Goal: Information Seeking & Learning: Learn about a topic

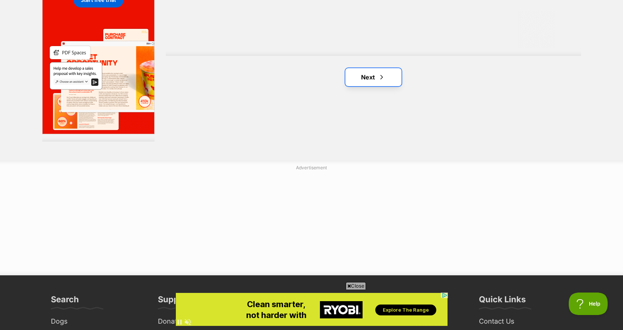
click at [374, 77] on link "Next" at bounding box center [373, 77] width 56 height 18
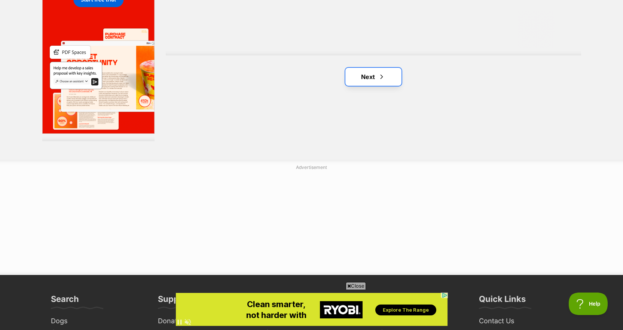
scroll to position [1422, 0]
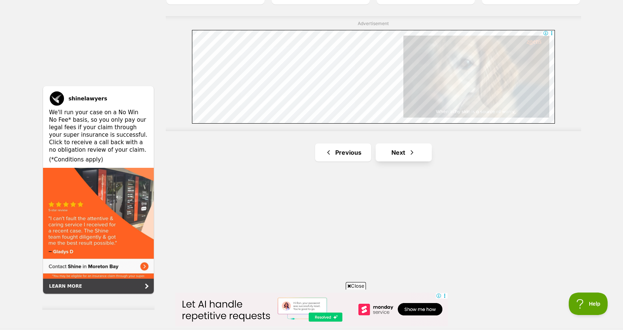
scroll to position [1346, 0]
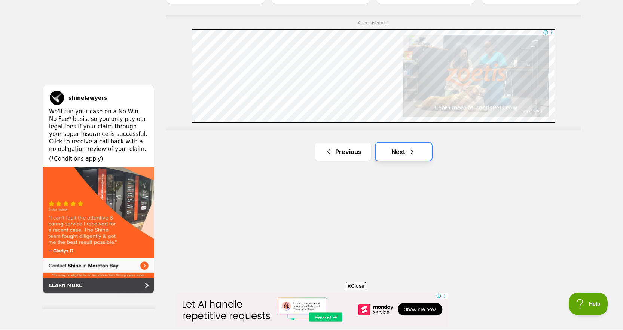
click at [399, 151] on link "Next" at bounding box center [404, 152] width 56 height 18
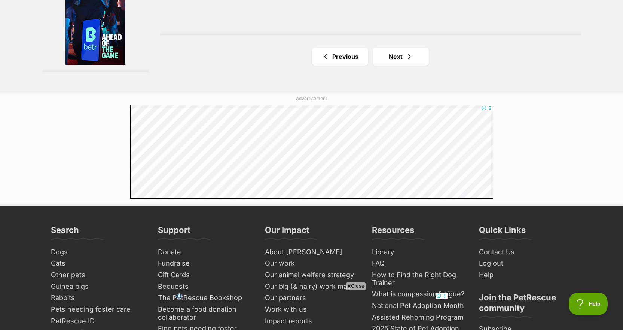
scroll to position [1497, 0]
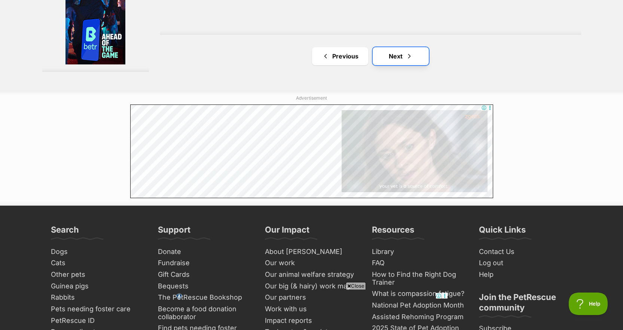
click at [395, 59] on link "Next" at bounding box center [401, 56] width 56 height 18
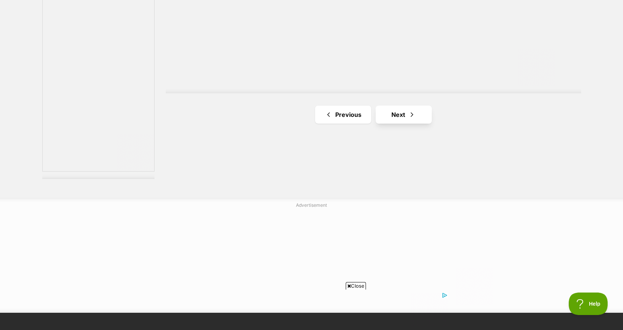
scroll to position [1384, 0]
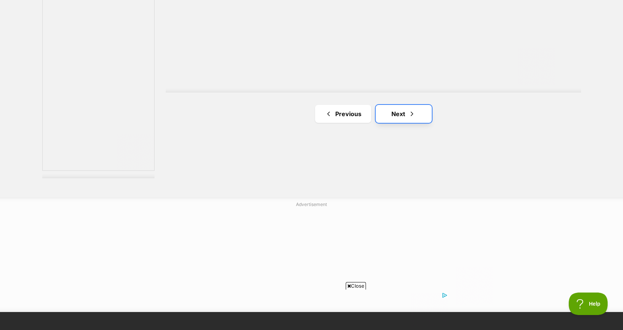
click at [402, 116] on link "Next" at bounding box center [404, 114] width 56 height 18
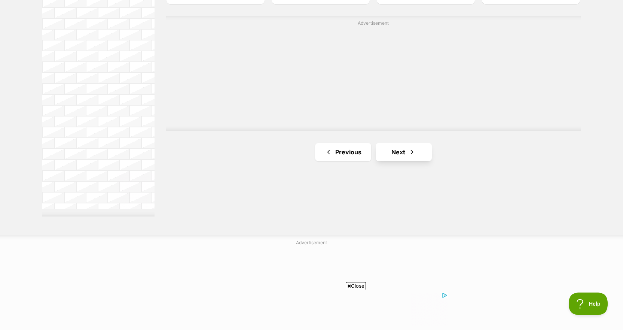
scroll to position [1346, 0]
click at [397, 153] on link "Next" at bounding box center [404, 152] width 56 height 18
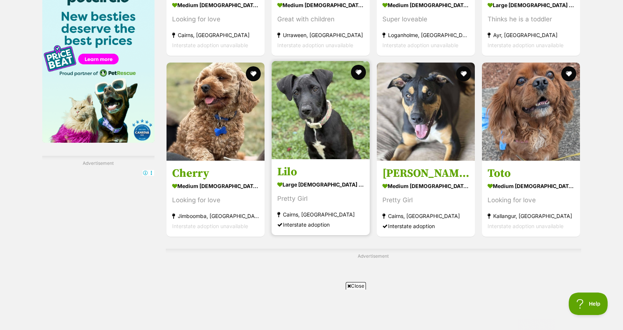
scroll to position [1160, 0]
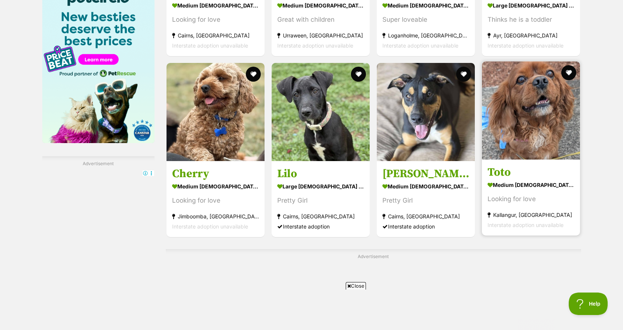
click at [524, 143] on img at bounding box center [531, 110] width 98 height 98
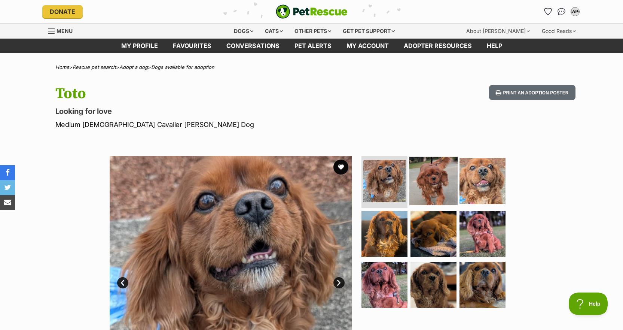
click at [427, 191] on img at bounding box center [433, 180] width 48 height 48
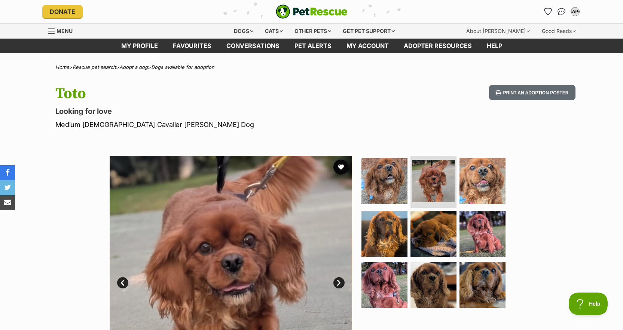
click at [337, 280] on link "Next" at bounding box center [338, 282] width 11 height 11
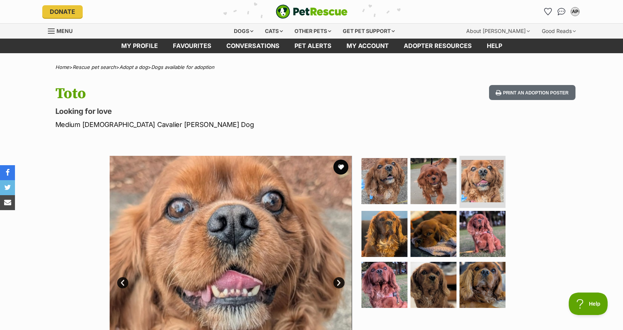
click at [337, 280] on link "Next" at bounding box center [338, 282] width 11 height 11
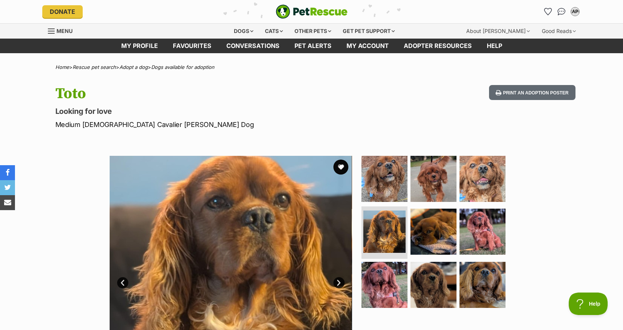
click at [337, 280] on link "Next" at bounding box center [338, 282] width 11 height 11
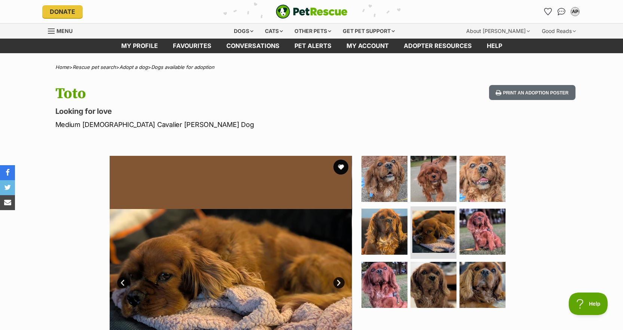
click at [338, 280] on link "Next" at bounding box center [338, 282] width 11 height 11
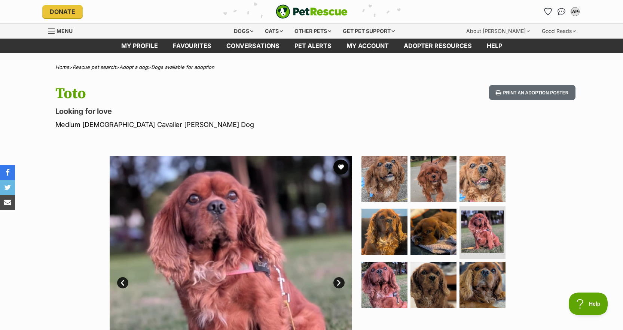
click at [339, 280] on link "Next" at bounding box center [338, 282] width 11 height 11
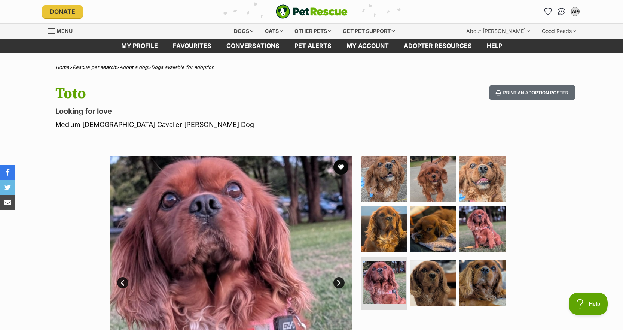
click at [339, 280] on link "Next" at bounding box center [338, 282] width 11 height 11
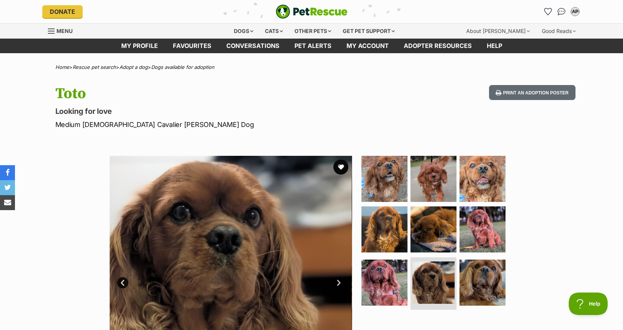
click at [339, 280] on link "Next" at bounding box center [338, 282] width 11 height 11
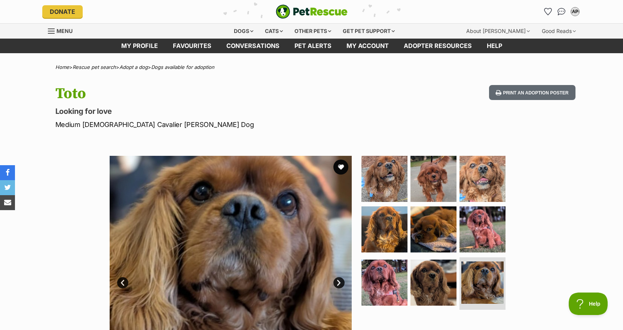
click at [339, 280] on link "Next" at bounding box center [338, 282] width 11 height 11
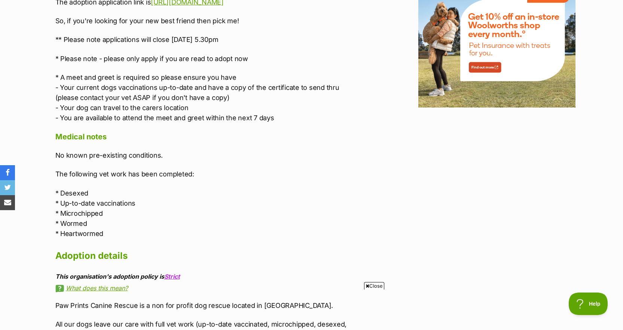
scroll to position [932, 0]
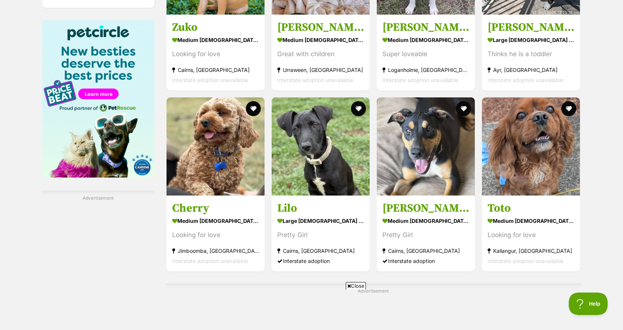
scroll to position [1126, 0]
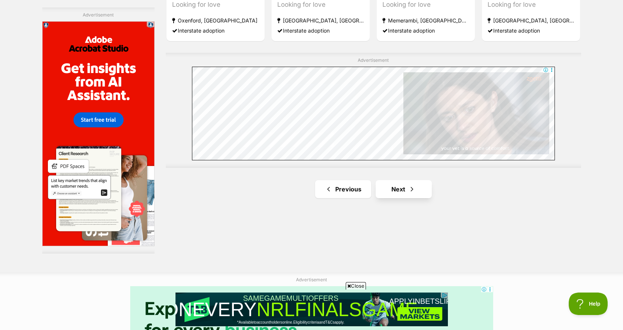
scroll to position [1309, 0]
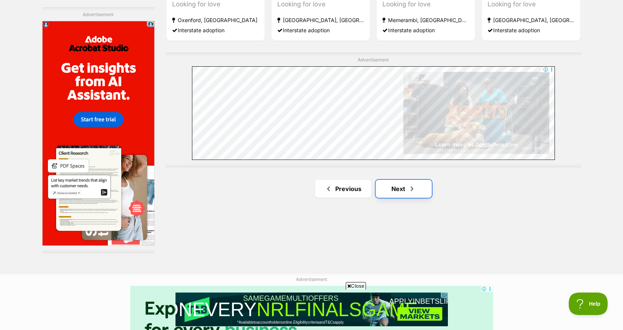
click at [402, 187] on link "Next" at bounding box center [404, 189] width 56 height 18
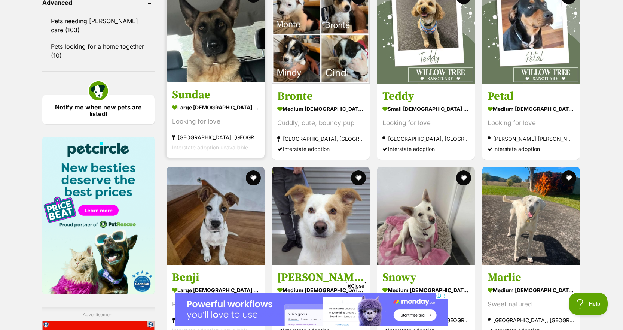
scroll to position [1010, 0]
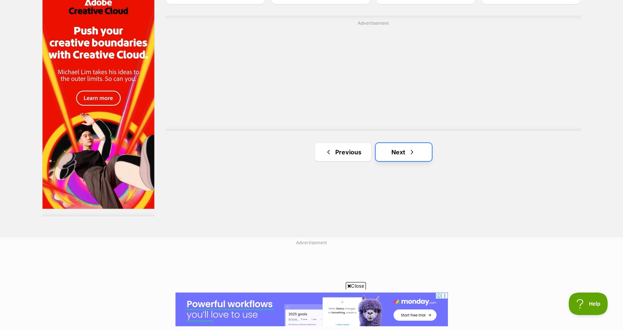
click at [400, 152] on link "Next" at bounding box center [404, 152] width 56 height 18
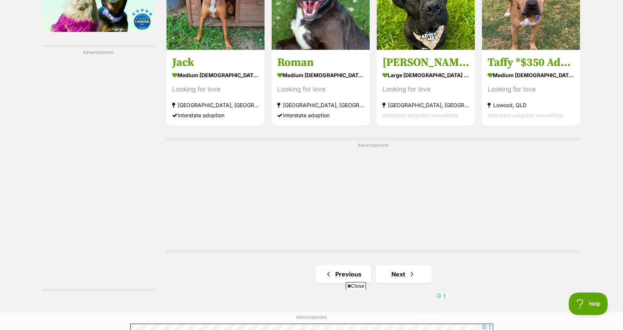
scroll to position [1272, 0]
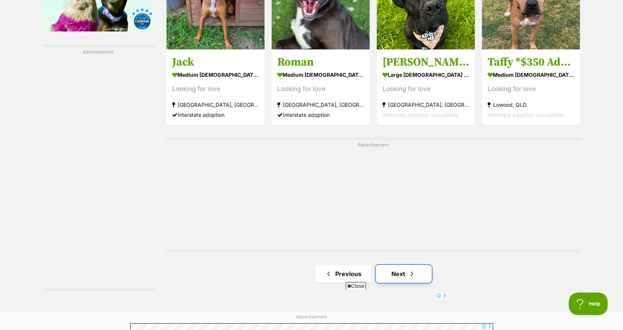
click at [407, 273] on link "Next" at bounding box center [404, 274] width 56 height 18
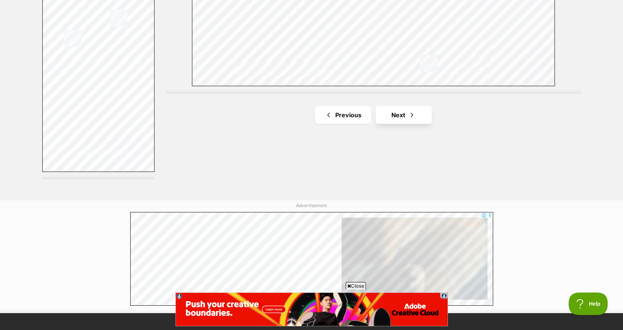
scroll to position [1384, 0]
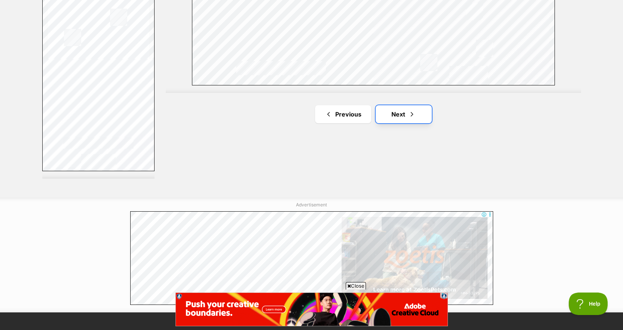
click at [401, 115] on link "Next" at bounding box center [404, 114] width 56 height 18
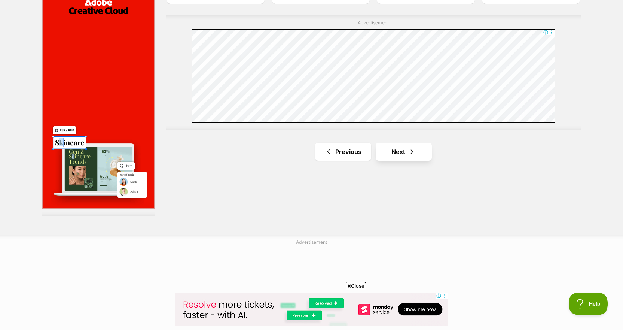
scroll to position [1347, 0]
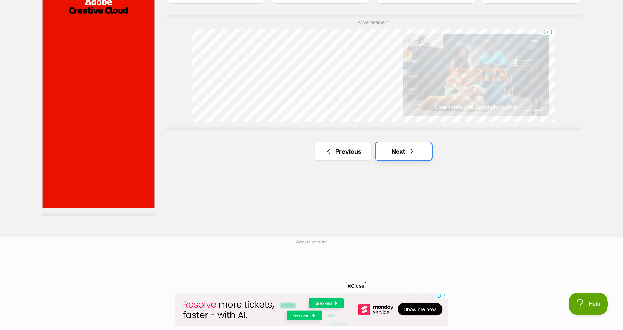
click at [396, 153] on link "Next" at bounding box center [404, 151] width 56 height 18
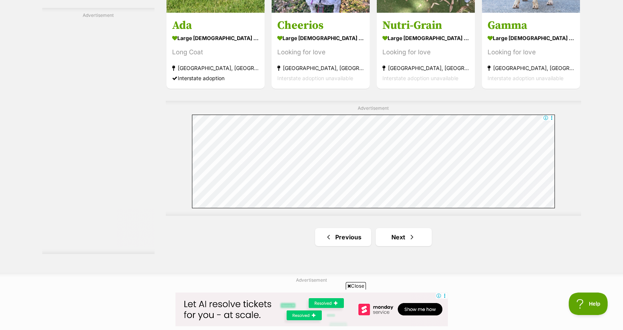
scroll to position [1309, 0]
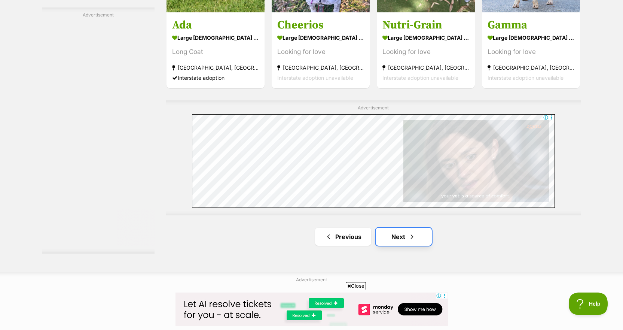
click at [404, 237] on link "Next" at bounding box center [404, 237] width 56 height 18
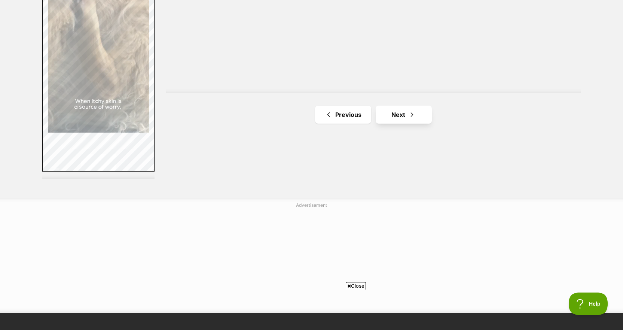
scroll to position [1384, 0]
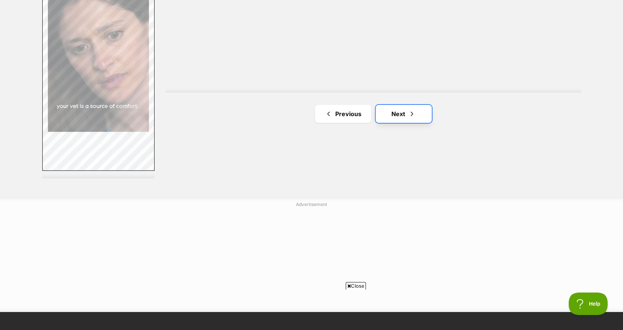
click at [405, 115] on link "Next" at bounding box center [404, 114] width 56 height 18
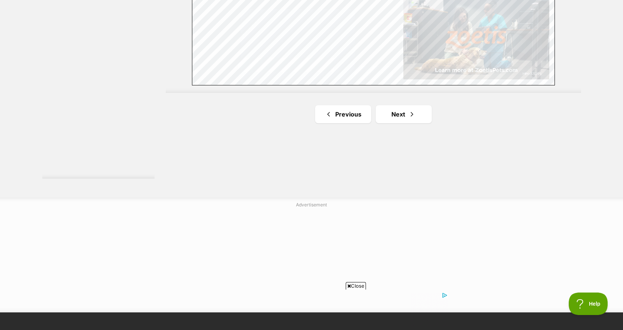
scroll to position [1384, 0]
